Goal: Information Seeking & Learning: Learn about a topic

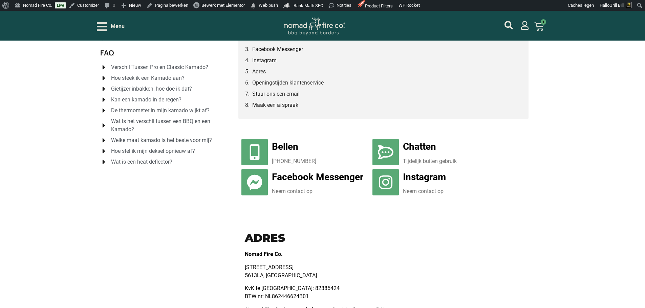
scroll to position [68, 0]
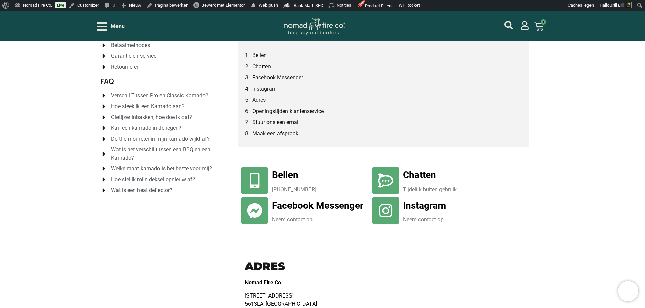
click at [167, 97] on span "Verschil Tussen Pro en Classic Kamado?" at bounding box center [158, 96] width 99 height 8
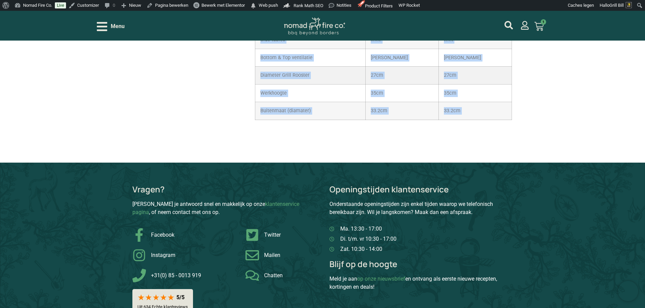
scroll to position [2472, 0]
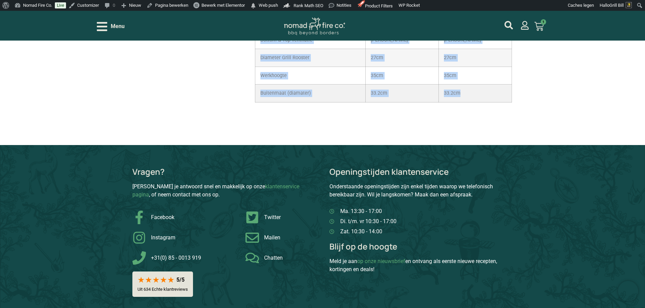
drag, startPoint x: 242, startPoint y: 150, endPoint x: 481, endPoint y: 102, distance: 244.6
copy div "Laten we beginnen met te zeggen dat onze Kamado BBQ’s kwalitatief allemaal geli…"
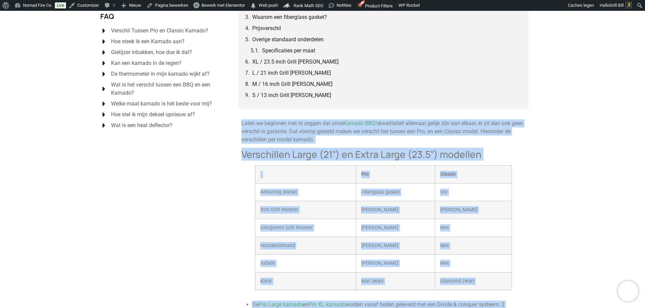
scroll to position [0, 0]
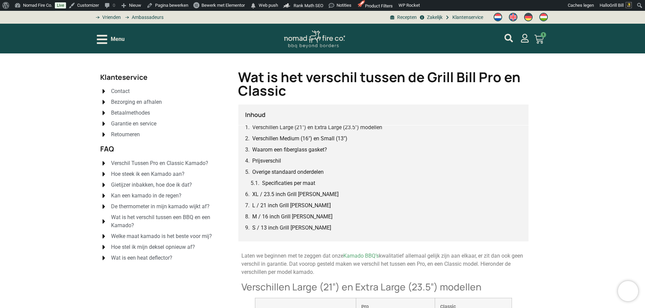
click at [362, 77] on h1 "Wat is het verschil tussen de Grill Bill Pro en Classic" at bounding box center [383, 83] width 291 height 27
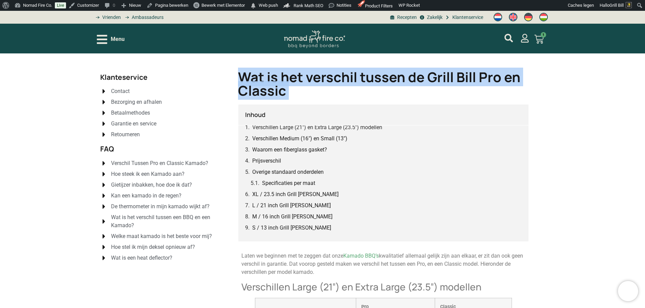
click at [362, 77] on h1 "Wat is het verschil tussen de Grill Bill Pro en Classic" at bounding box center [383, 83] width 291 height 27
copy div "Wat is het verschil tussen de Grill Bill Pro en Classic"
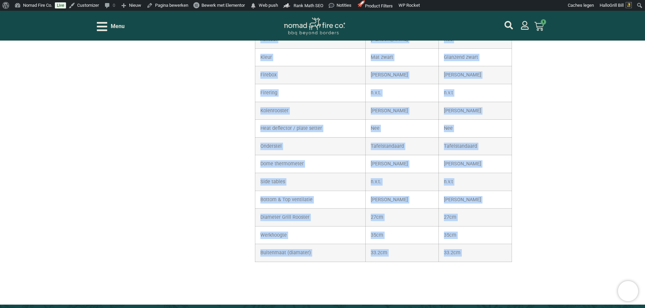
scroll to position [2375, 0]
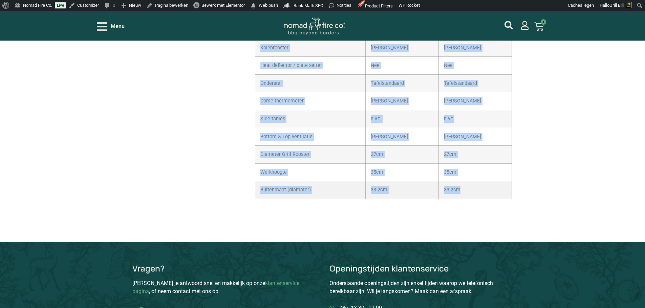
drag, startPoint x: 242, startPoint y: 153, endPoint x: 476, endPoint y: 191, distance: 236.6
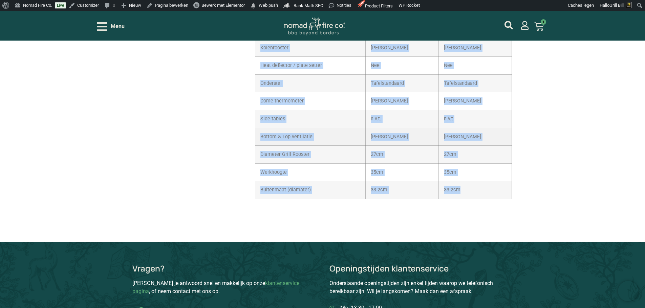
copy div "Laten we beginnen met te zeggen dat onze Kamado BBQ’s kwalitatief allemaal geli…"
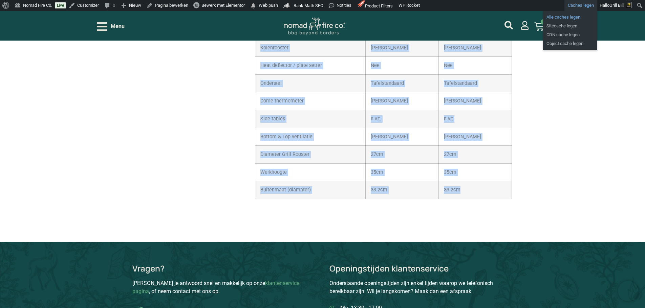
click at [568, 17] on link "Alle caches legen" at bounding box center [570, 17] width 54 height 9
